Goal: Check status

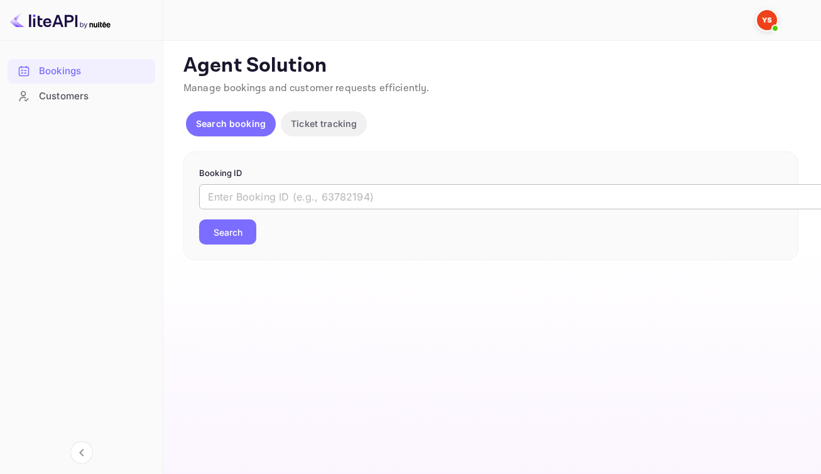
click at [363, 205] on input "text" at bounding box center [513, 196] width 628 height 25
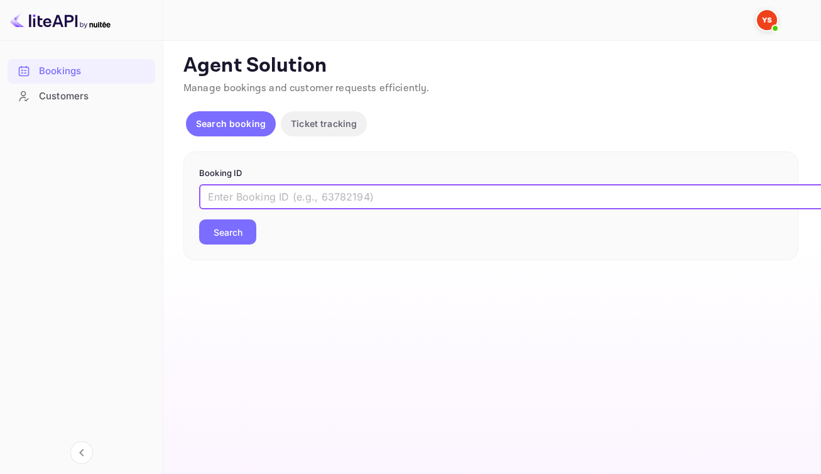
paste input "9482265"
type input "9482265"
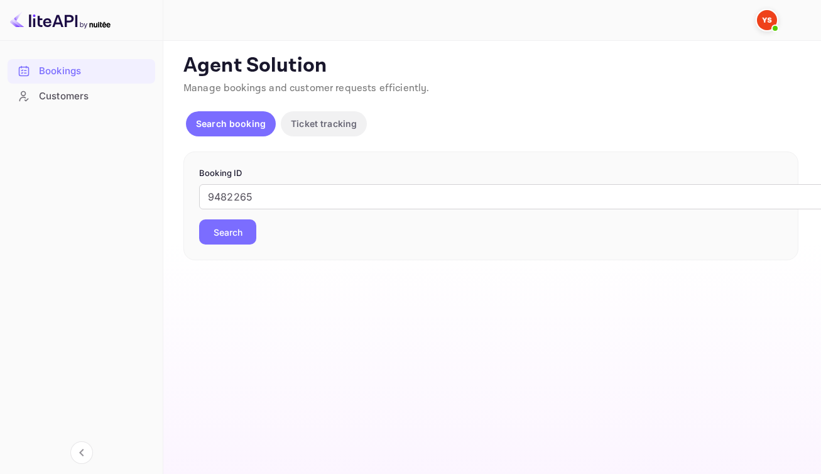
click at [245, 244] on button "Search" at bounding box center [227, 231] width 57 height 25
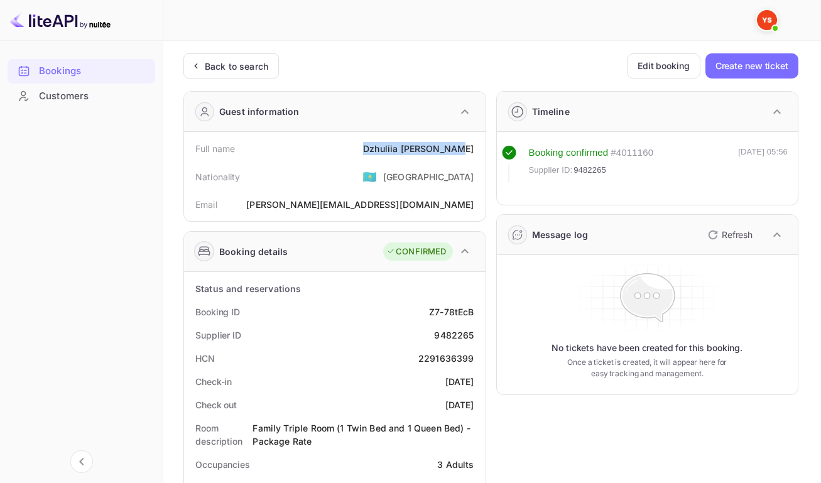
drag, startPoint x: 374, startPoint y: 151, endPoint x: 476, endPoint y: 160, distance: 102.9
click at [476, 160] on div "Full name [PERSON_NAME]" at bounding box center [335, 148] width 292 height 23
copy div "[PERSON_NAME]"
drag, startPoint x: 427, startPoint y: 319, endPoint x: 472, endPoint y: 322, distance: 45.4
click at [472, 322] on div "Booking ID Z7-78tEcB" at bounding box center [335, 311] width 292 height 23
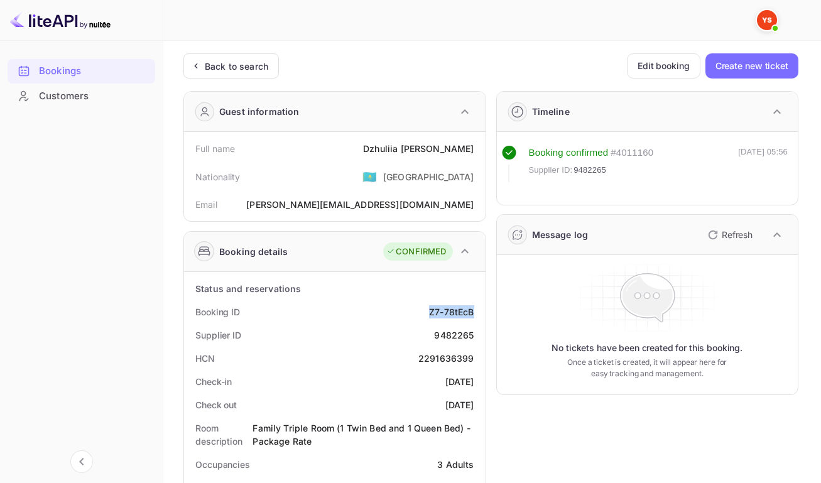
copy div "Z7-78tEcB"
click at [448, 342] on div "9482265" at bounding box center [454, 335] width 40 height 13
copy div "9482265"
